Goal: Task Accomplishment & Management: Complete application form

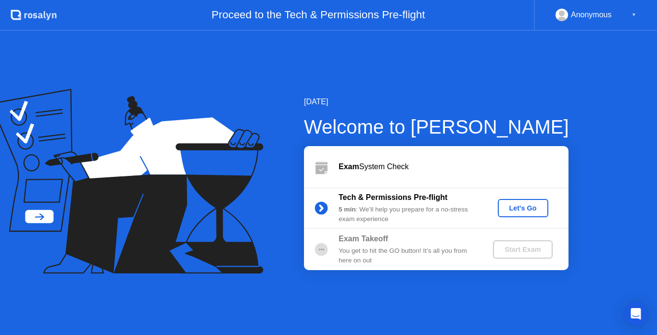
click at [517, 205] on div "Let's Go" at bounding box center [523, 208] width 43 height 8
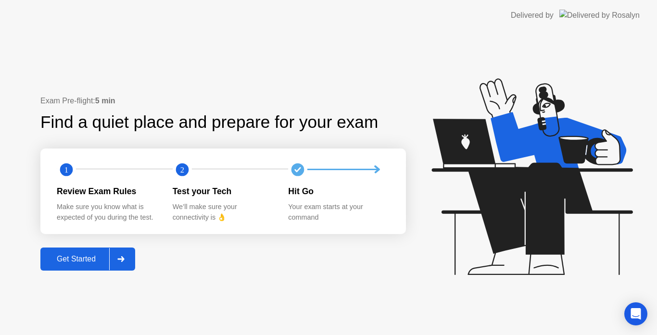
click at [77, 255] on div "Get Started" at bounding box center [76, 259] width 66 height 9
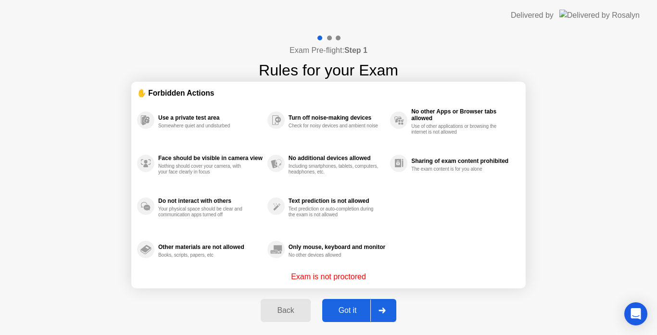
click at [354, 312] on div "Got it" at bounding box center [347, 310] width 45 height 9
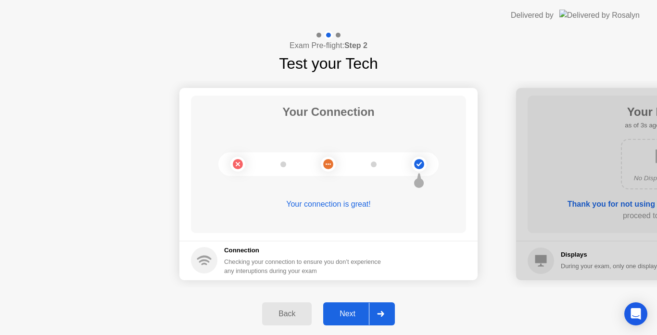
click at [349, 311] on div "Next" at bounding box center [347, 314] width 43 height 9
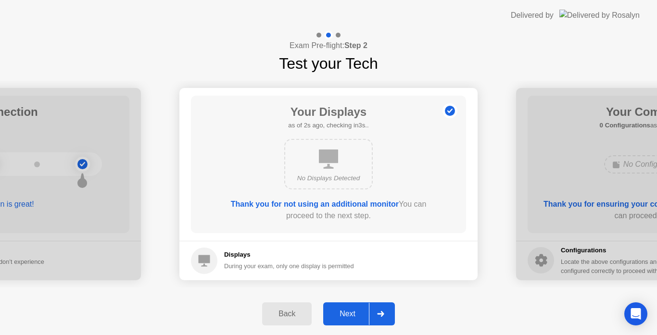
click at [342, 316] on div "Next" at bounding box center [347, 314] width 43 height 9
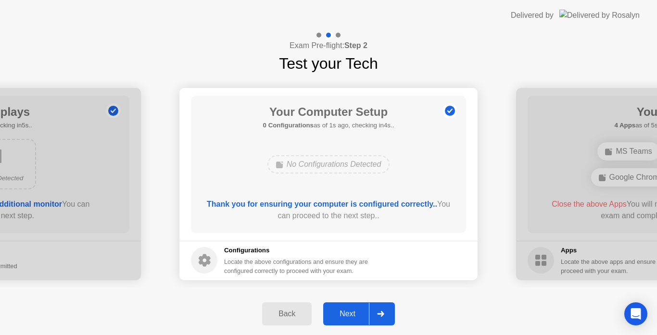
click at [343, 312] on div "Next" at bounding box center [347, 314] width 43 height 9
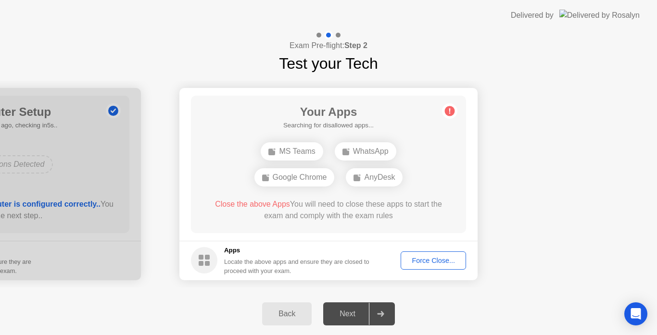
click at [415, 263] on div "Force Close..." at bounding box center [433, 261] width 59 height 8
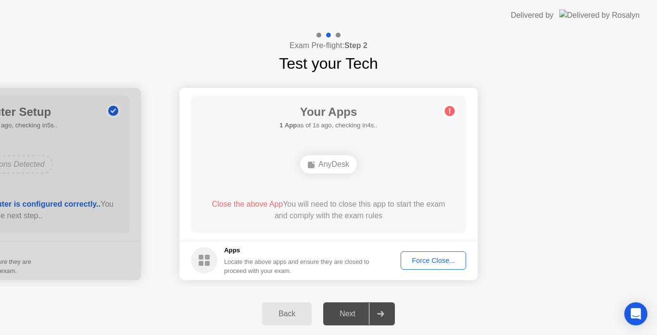
click at [424, 262] on div "Force Close..." at bounding box center [433, 261] width 59 height 8
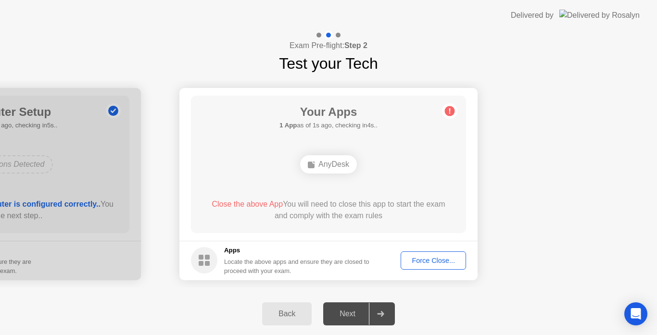
click at [418, 258] on div "Force Close..." at bounding box center [433, 261] width 59 height 8
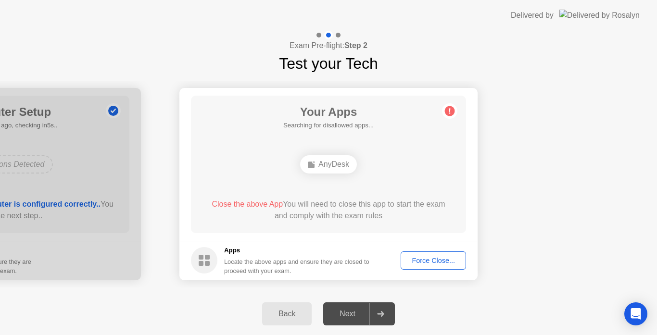
drag, startPoint x: 332, startPoint y: 174, endPoint x: 386, endPoint y: 186, distance: 54.7
click at [386, 186] on div "Your Apps Searching for disallowed apps... AnyDesk Close the above App You will…" at bounding box center [328, 165] width 275 height 138
click at [279, 310] on div "Back" at bounding box center [287, 314] width 44 height 9
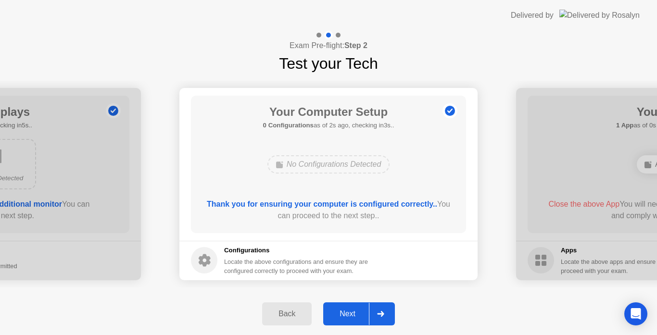
click at [346, 313] on div "Next" at bounding box center [347, 314] width 43 height 9
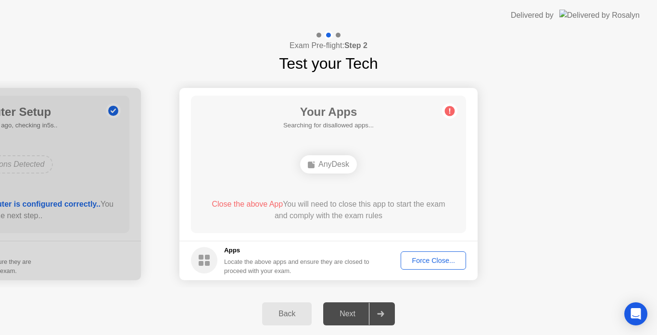
click at [329, 111] on h1 "Your Apps" at bounding box center [328, 111] width 90 height 17
click at [336, 178] on div "Your Apps 1 App as of 0s ago, checking in5s.. AnyDesk Close the above App You w…" at bounding box center [328, 165] width 275 height 138
click at [359, 310] on div "Next" at bounding box center [347, 314] width 43 height 9
click at [385, 316] on div at bounding box center [380, 314] width 23 height 22
click at [414, 259] on div "Force Close..." at bounding box center [433, 261] width 59 height 8
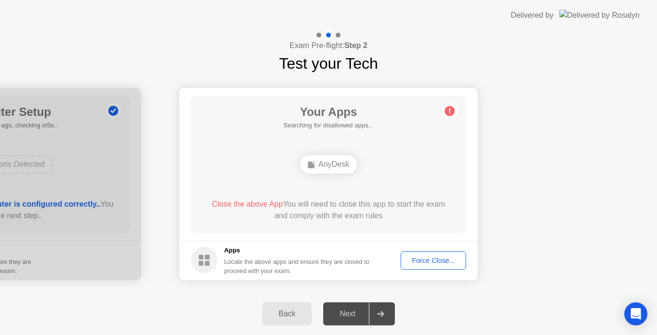
click at [413, 257] on div "Force Close..." at bounding box center [433, 261] width 59 height 8
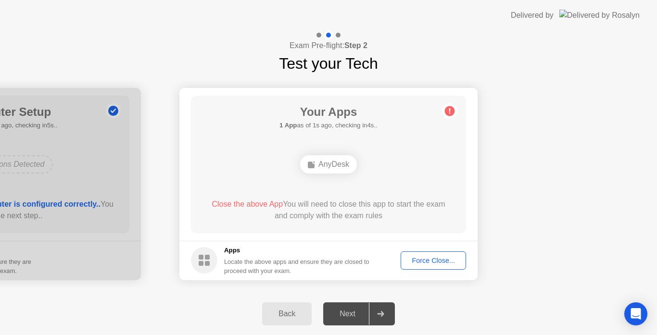
click at [414, 261] on div "Force Close..." at bounding box center [433, 261] width 59 height 8
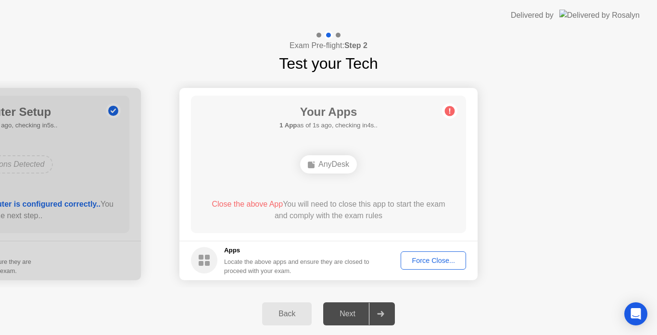
click at [333, 164] on div "AnyDesk" at bounding box center [328, 164] width 57 height 18
click at [346, 314] on div "Next" at bounding box center [347, 314] width 43 height 9
click at [427, 262] on div "Force Close..." at bounding box center [433, 261] width 59 height 8
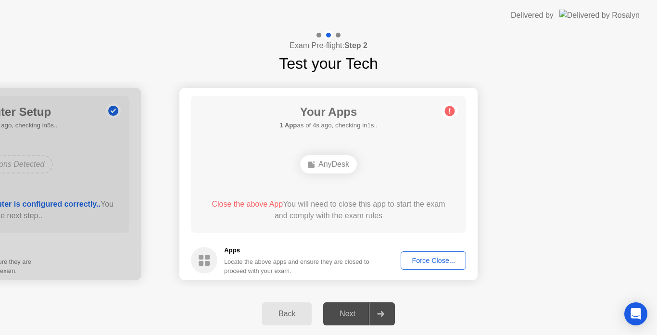
click at [453, 110] on circle at bounding box center [450, 111] width 10 height 10
click at [321, 179] on div "Your Apps 1 App as of 4s ago, checking in1s.. AnyDesk Close the above App You w…" at bounding box center [328, 165] width 275 height 138
click at [317, 162] on div "AnyDesk" at bounding box center [328, 164] width 57 height 18
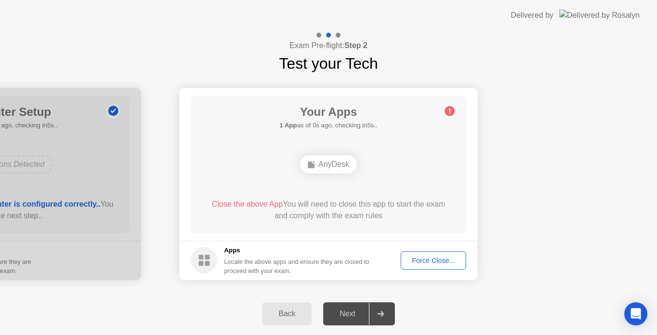
click at [216, 247] on icon at bounding box center [204, 260] width 26 height 26
click at [340, 163] on div "AnyDesk" at bounding box center [328, 164] width 57 height 18
click at [338, 162] on div "AnyDesk" at bounding box center [328, 164] width 57 height 18
click at [430, 257] on div "Force Close..." at bounding box center [433, 261] width 59 height 8
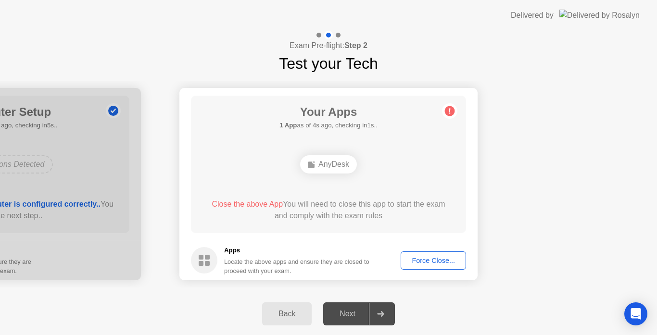
click at [425, 261] on body "Delivered by Exam Pre-flight: Step 2 Test your Tech Your Connection Your connec…" at bounding box center [328, 167] width 657 height 335
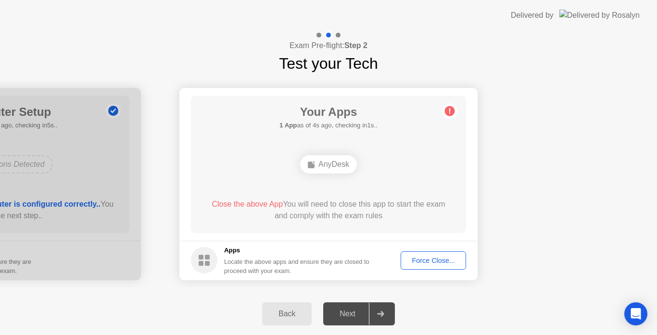
click at [334, 162] on div "AnyDesk" at bounding box center [328, 164] width 57 height 18
click at [428, 264] on div "Force Close..." at bounding box center [433, 261] width 59 height 8
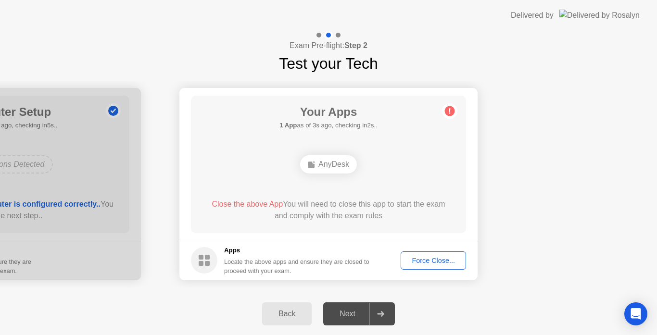
click at [420, 254] on button "Force Close..." at bounding box center [433, 261] width 65 height 18
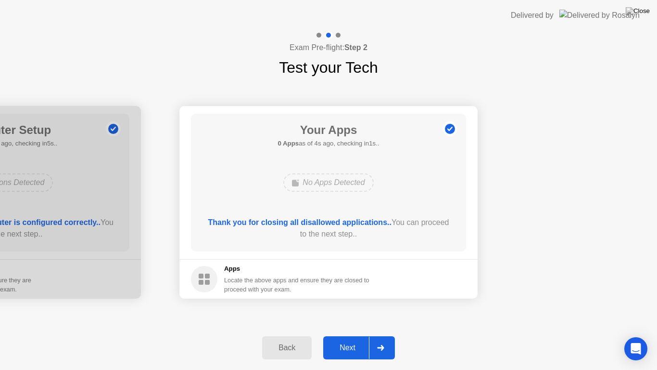
click at [347, 335] on div "Next" at bounding box center [347, 347] width 43 height 9
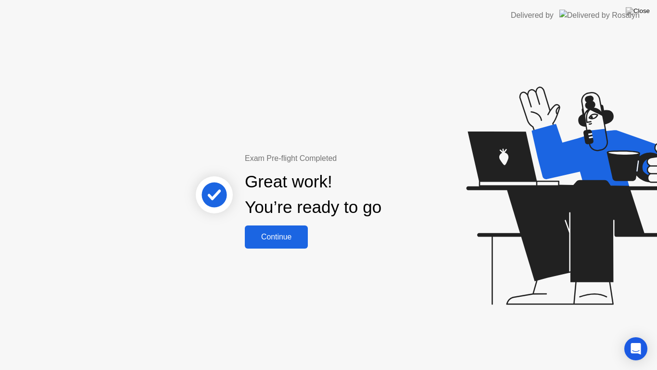
click at [280, 238] on div "Continue" at bounding box center [276, 236] width 57 height 9
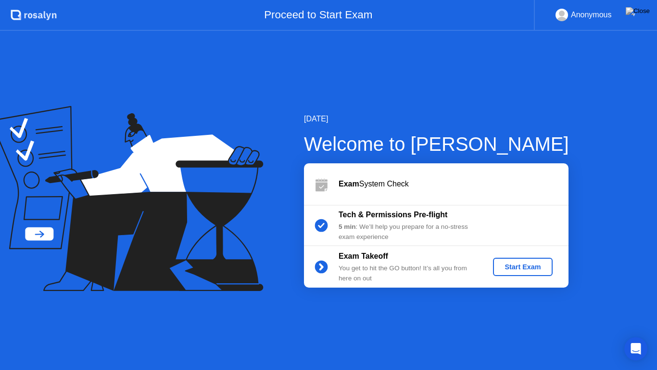
click at [505, 268] on div "Start Exam" at bounding box center [522, 267] width 51 height 8
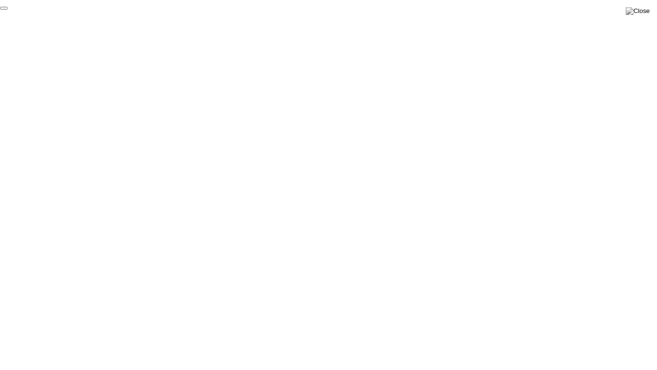
click div "End Proctoring Session"
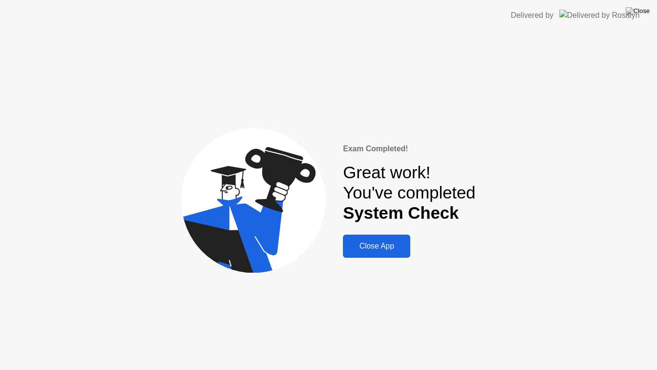
click at [366, 247] on div "Close App" at bounding box center [377, 246] width 62 height 9
